Goal: Find specific page/section: Find specific page/section

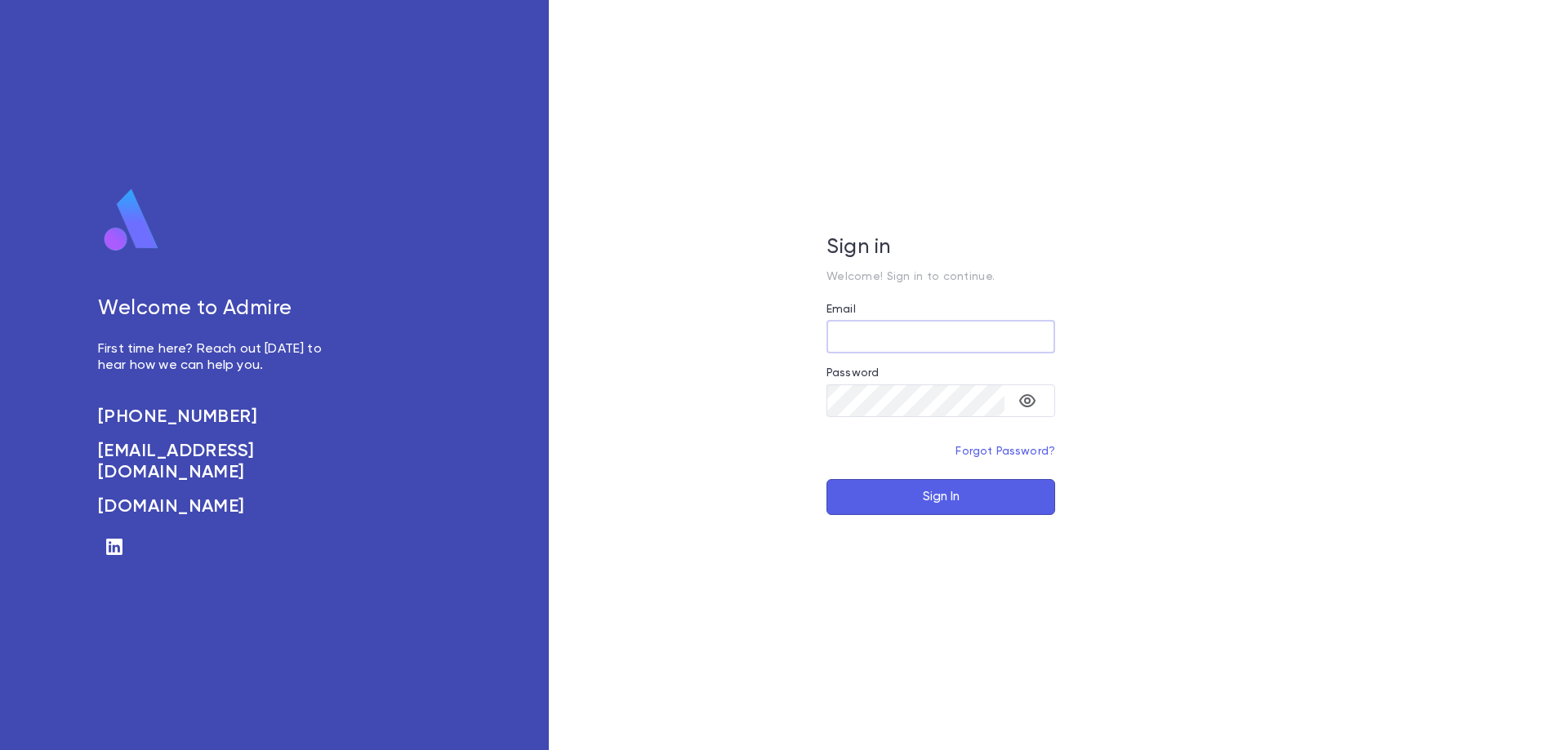
type input "**********"
click at [912, 488] on button "Sign In" at bounding box center [941, 497] width 229 height 36
